Goal: Information Seeking & Learning: Learn about a topic

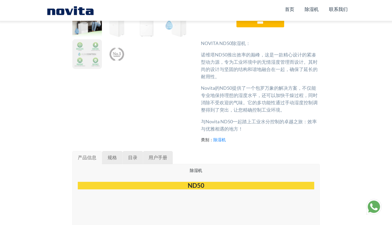
scroll to position [151, 0]
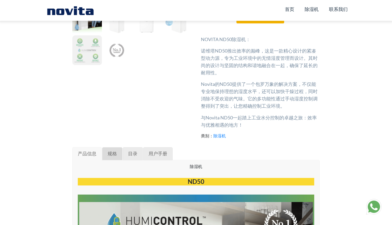
click at [119, 151] on link "规格" at bounding box center [112, 153] width 20 height 13
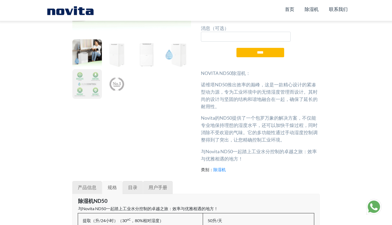
scroll to position [117, 0]
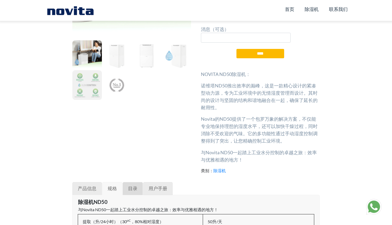
click at [134, 186] on span "目录" at bounding box center [132, 188] width 9 height 6
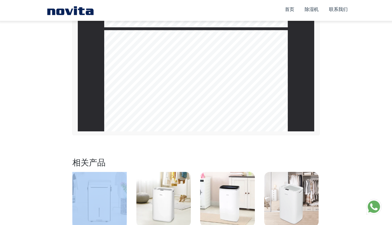
scroll to position [29, 0]
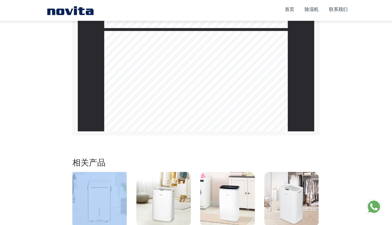
type input "*"
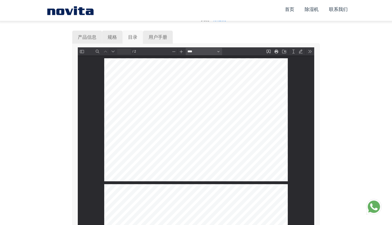
scroll to position [268, 0]
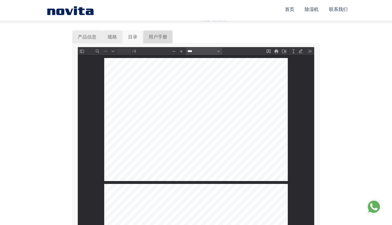
click at [164, 34] on span "用户手册" at bounding box center [158, 37] width 19 height 6
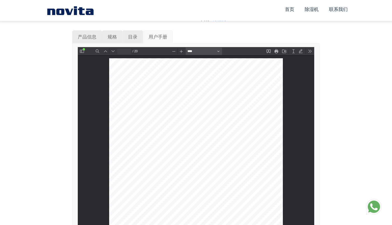
scroll to position [4167, 0]
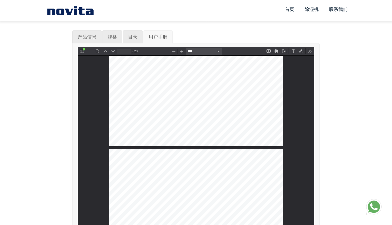
type input "**"
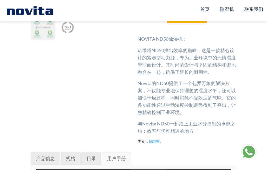
scroll to position [175, 0]
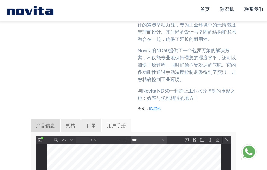
click at [50, 126] on span "产品信息" at bounding box center [45, 126] width 19 height 6
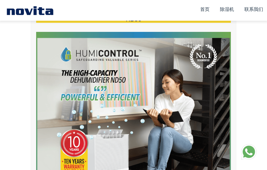
scroll to position [314, 0]
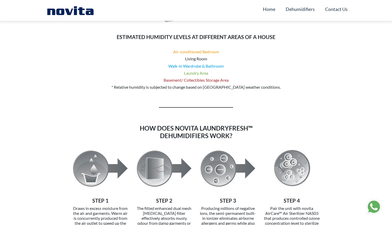
scroll to position [987, 0]
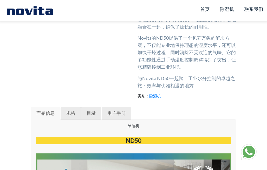
scroll to position [191, 0]
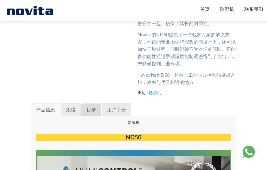
click at [91, 110] on span "目录" at bounding box center [90, 110] width 9 height 6
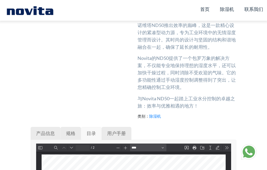
scroll to position [177, 0]
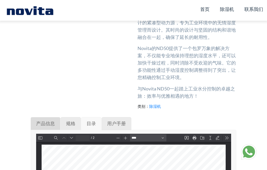
click at [50, 121] on span "产品信息" at bounding box center [45, 124] width 19 height 6
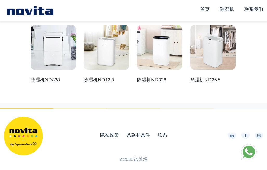
scroll to position [3044, 0]
